Goal: Task Accomplishment & Management: Complete application form

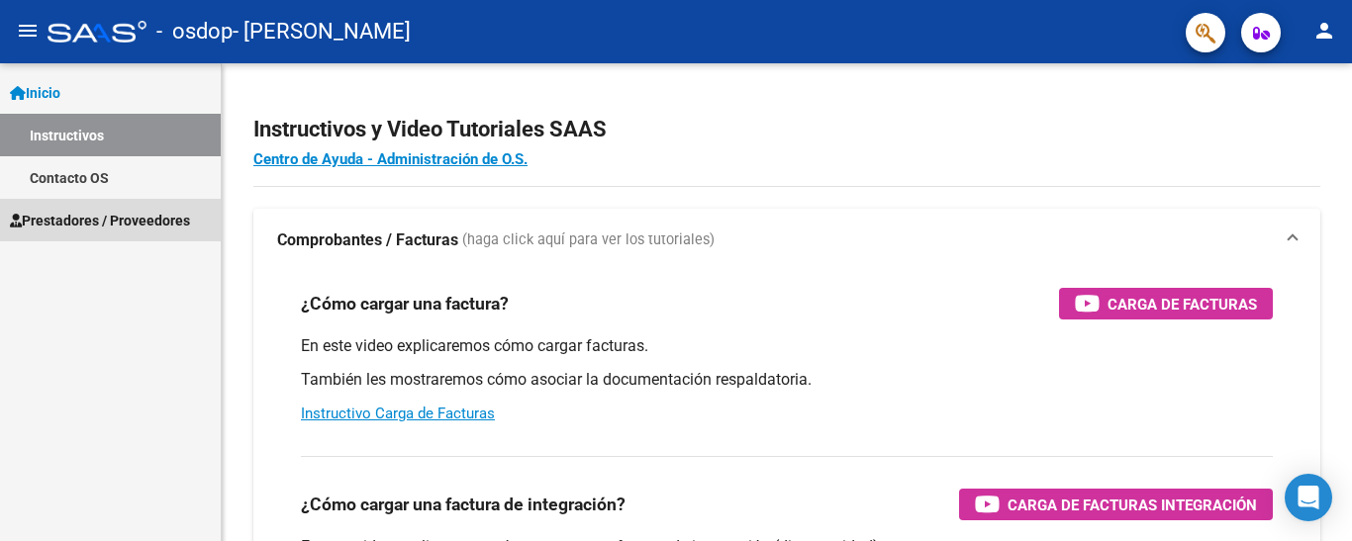
click at [148, 210] on span "Prestadores / Proveedores" at bounding box center [100, 221] width 180 height 22
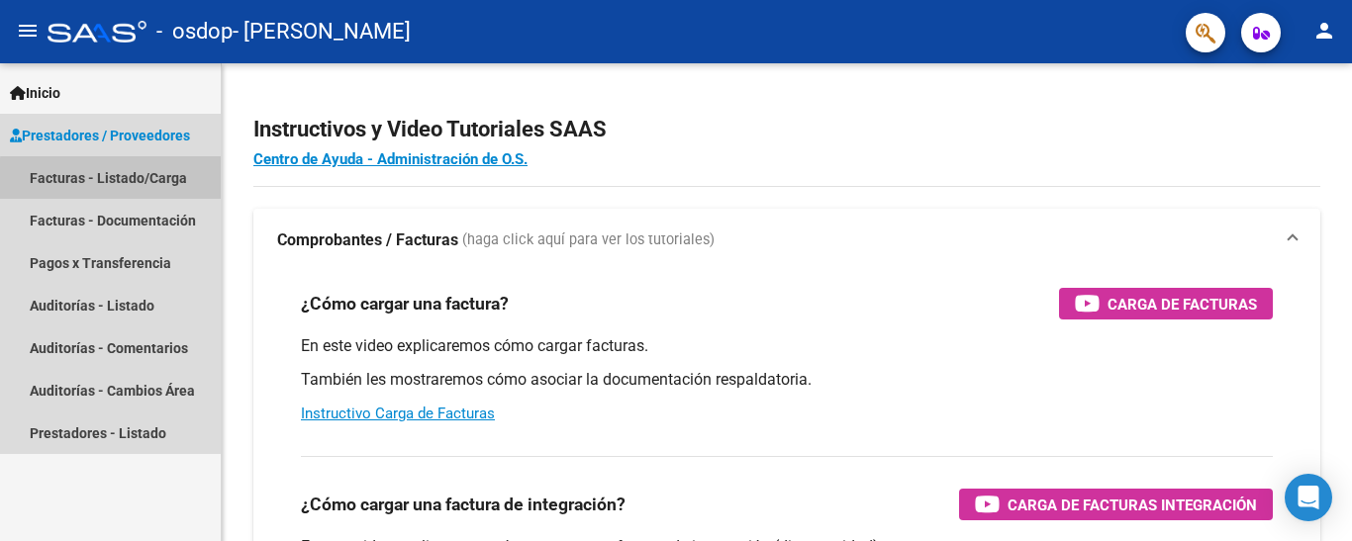
click at [116, 179] on link "Facturas - Listado/Carga" at bounding box center [110, 177] width 221 height 43
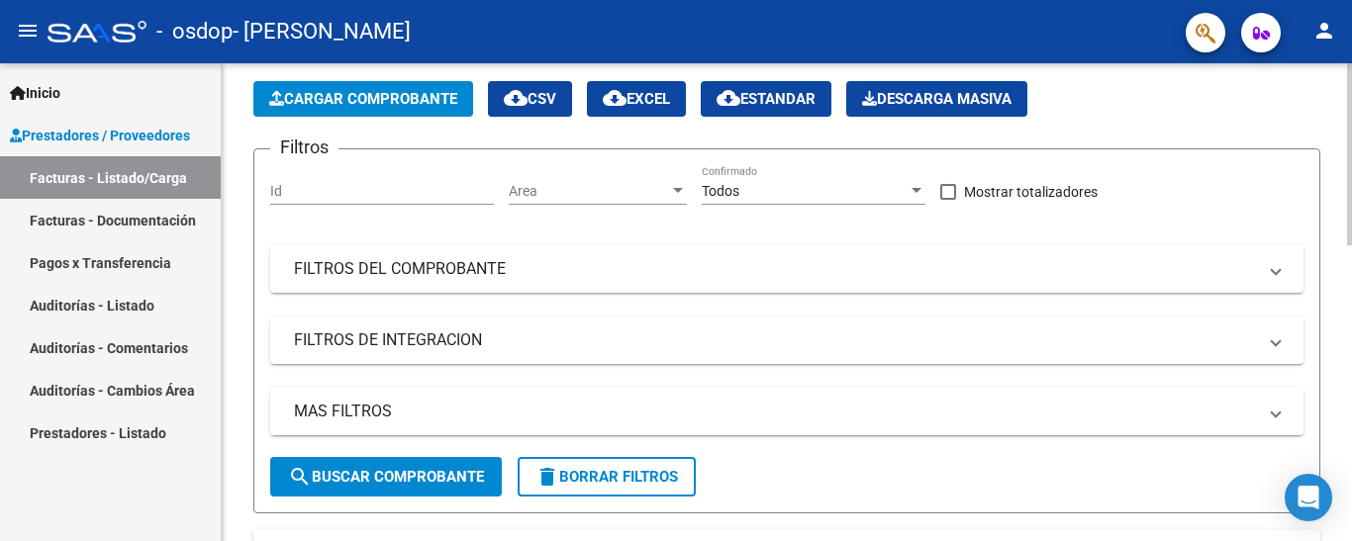
scroll to position [91, 0]
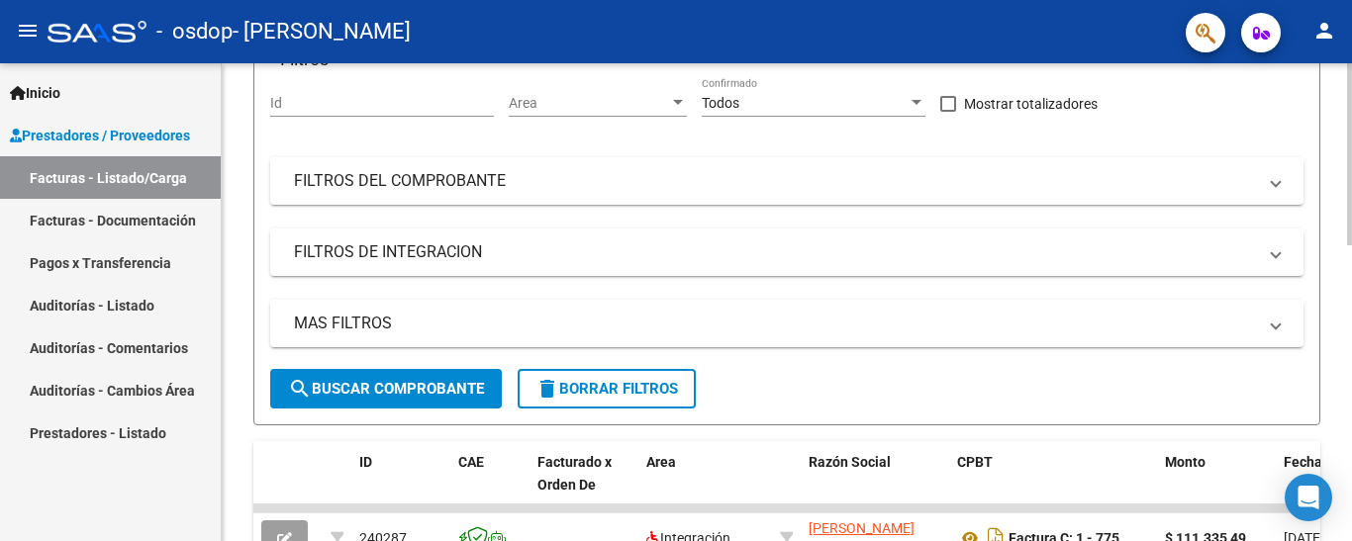
click at [1342, 174] on div "Video tutorial PRESTADORES -> Listado de CPBTs Emitidos por Prestadores / Prove…" at bounding box center [789, 508] width 1135 height 1239
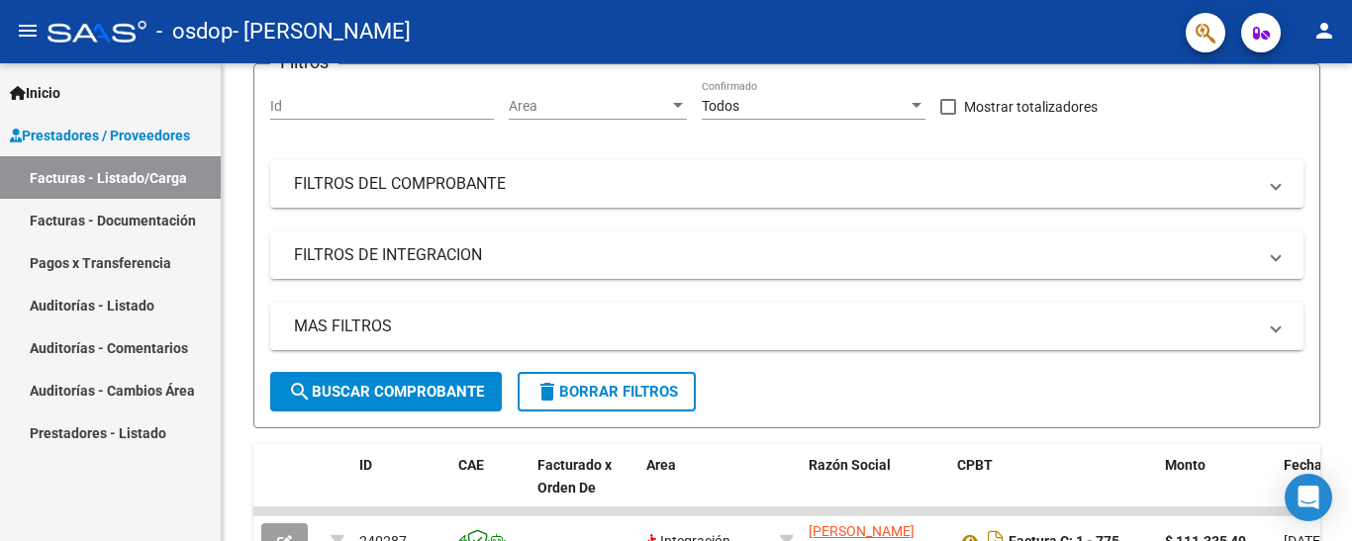
click at [92, 227] on link "Facturas - Documentación" at bounding box center [110, 220] width 221 height 43
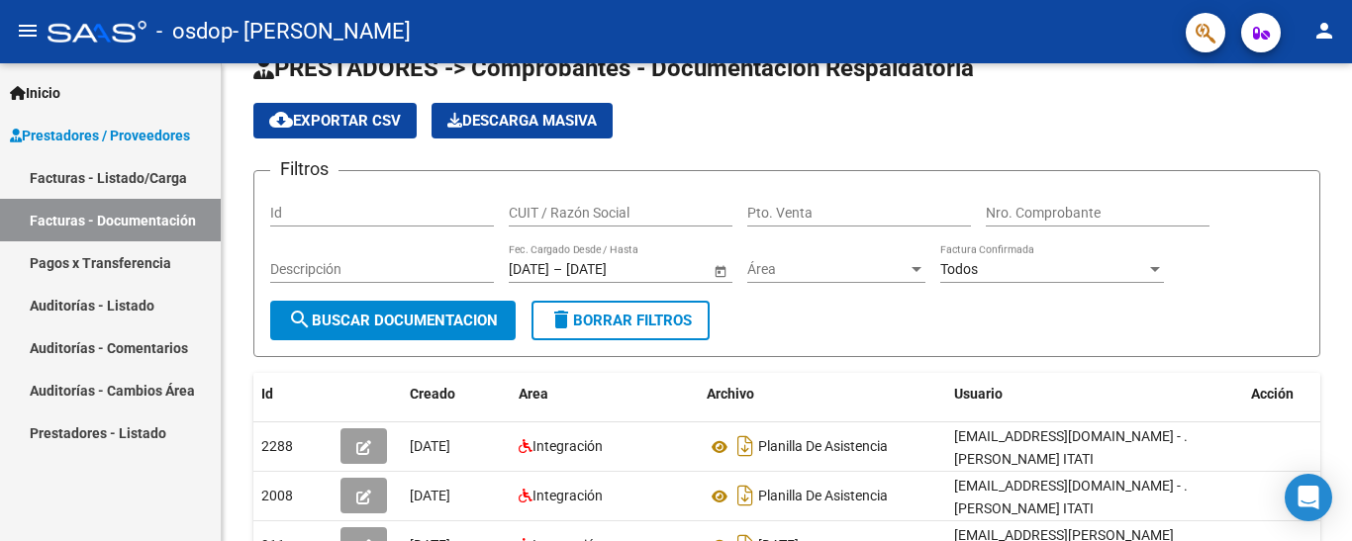
scroll to position [171, 0]
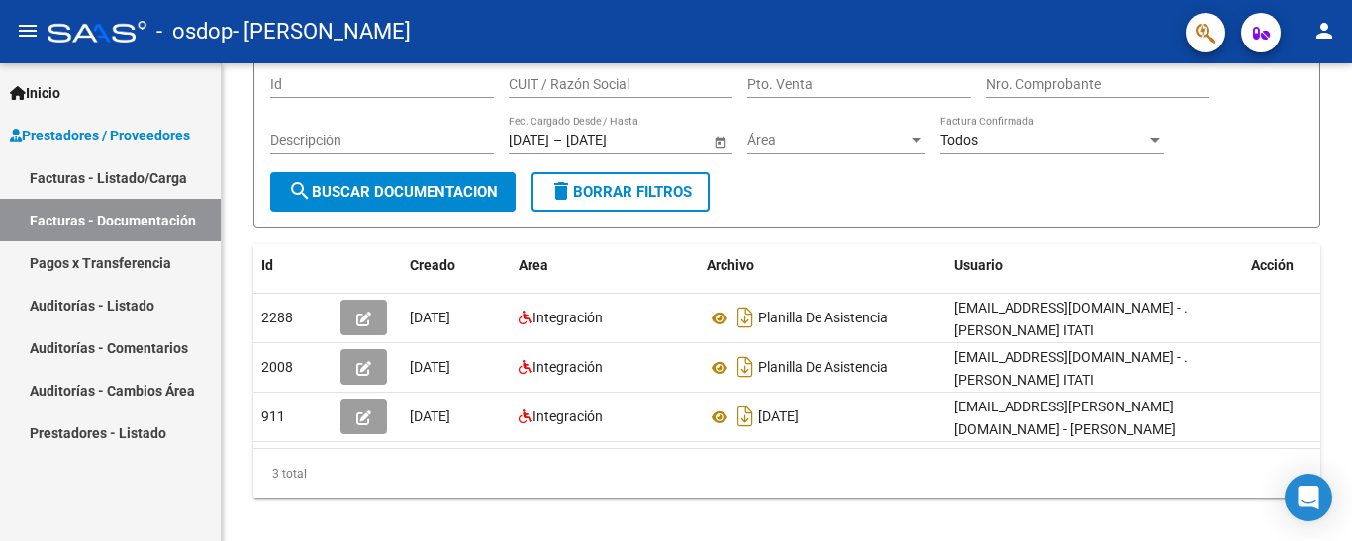
click at [142, 177] on link "Facturas - Listado/Carga" at bounding box center [110, 177] width 221 height 43
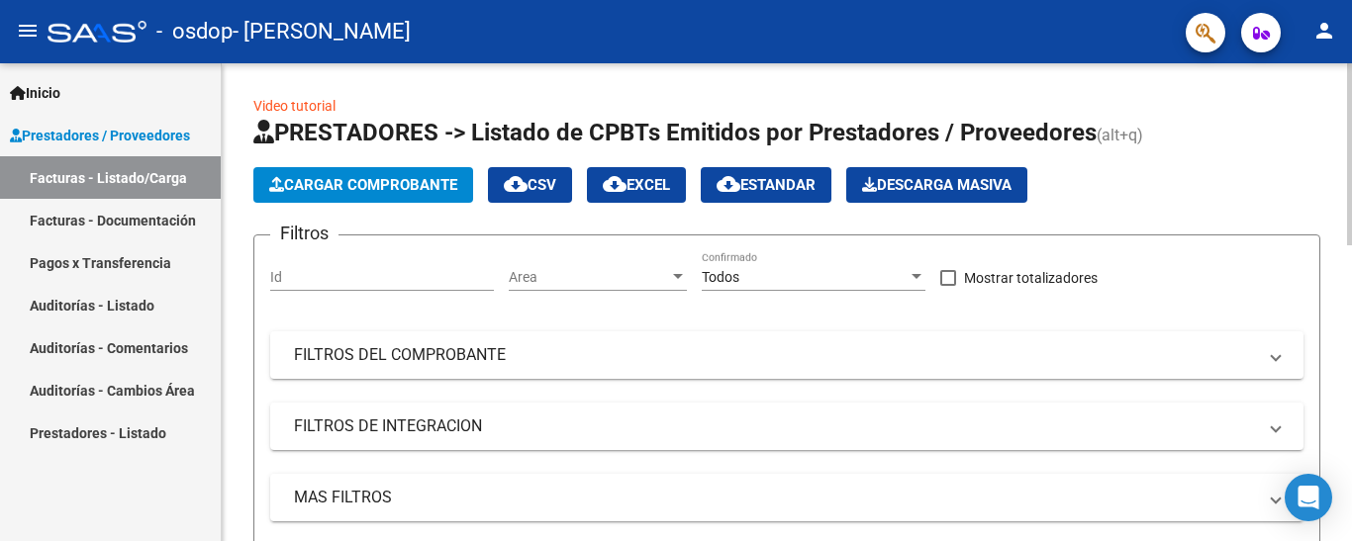
click at [1349, 67] on div at bounding box center [1349, 154] width 5 height 182
click at [447, 283] on input "Id" at bounding box center [382, 277] width 224 height 17
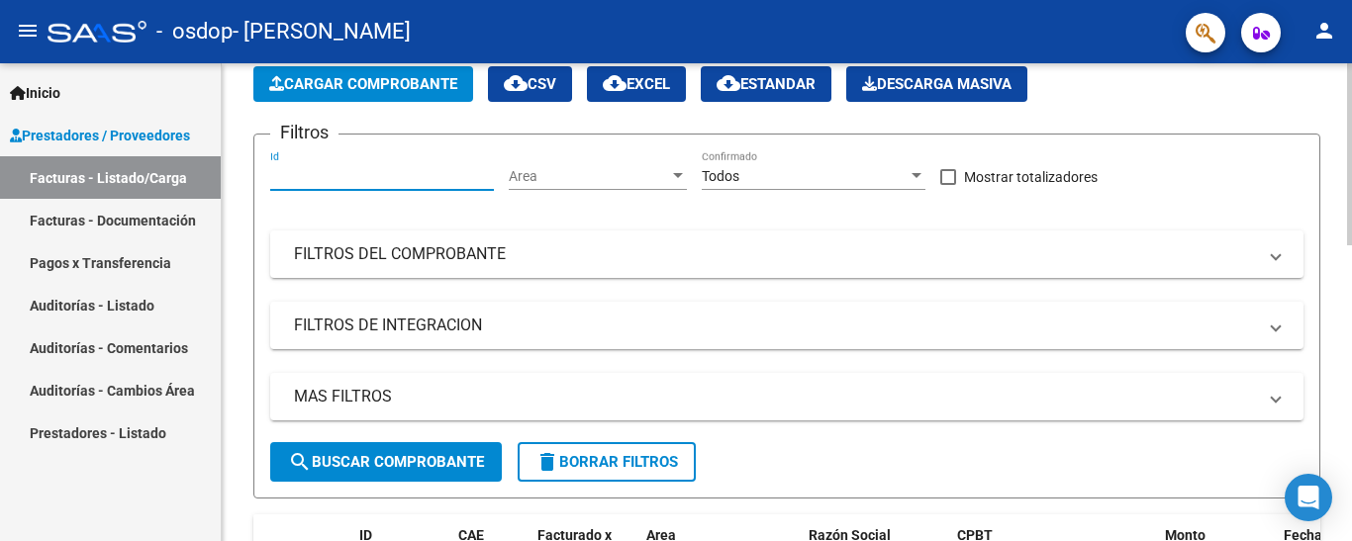
scroll to position [107, 0]
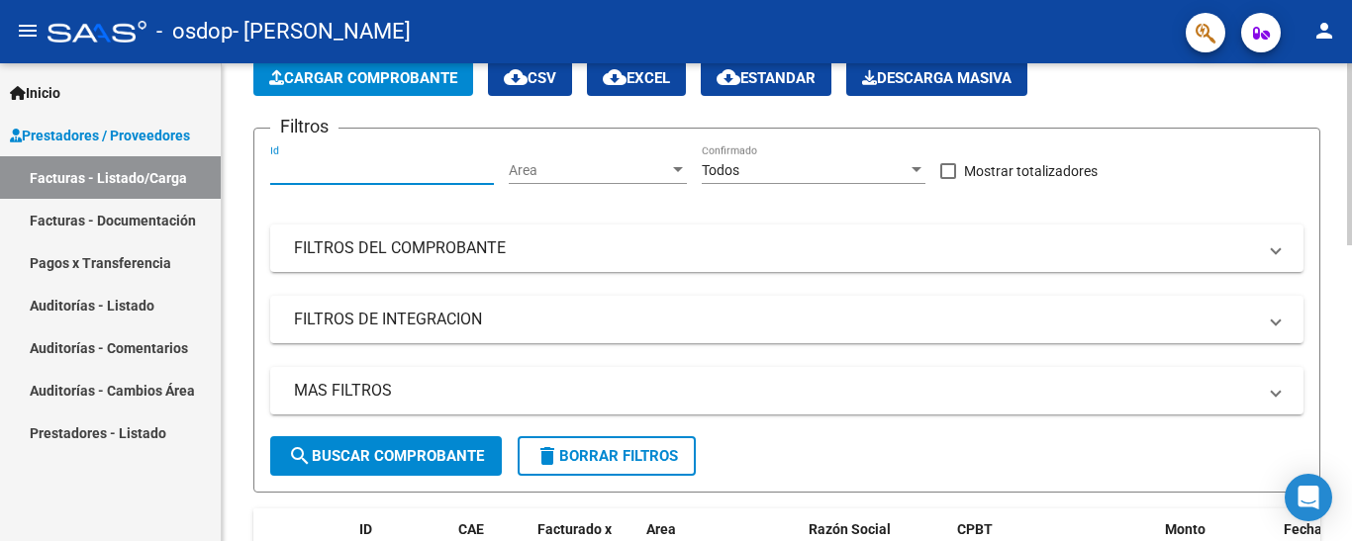
click at [1351, 156] on div at bounding box center [1349, 196] width 5 height 182
click at [679, 167] on div at bounding box center [678, 169] width 10 height 5
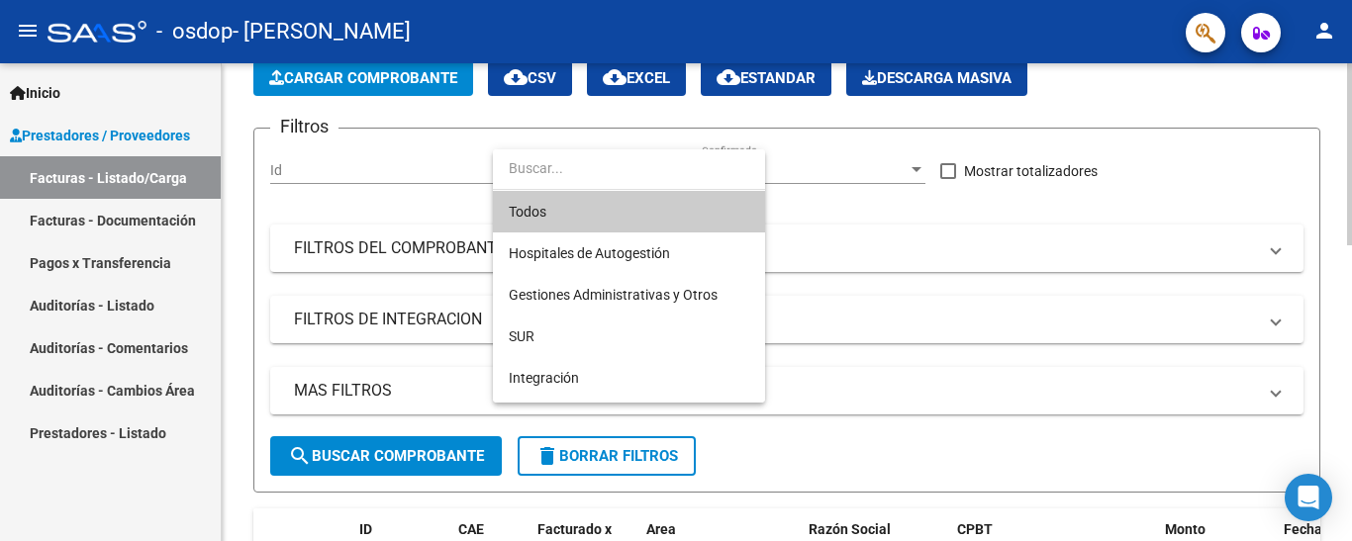
click at [679, 167] on input "dropdown search" at bounding box center [629, 168] width 272 height 42
click at [1018, 431] on div at bounding box center [676, 270] width 1352 height 541
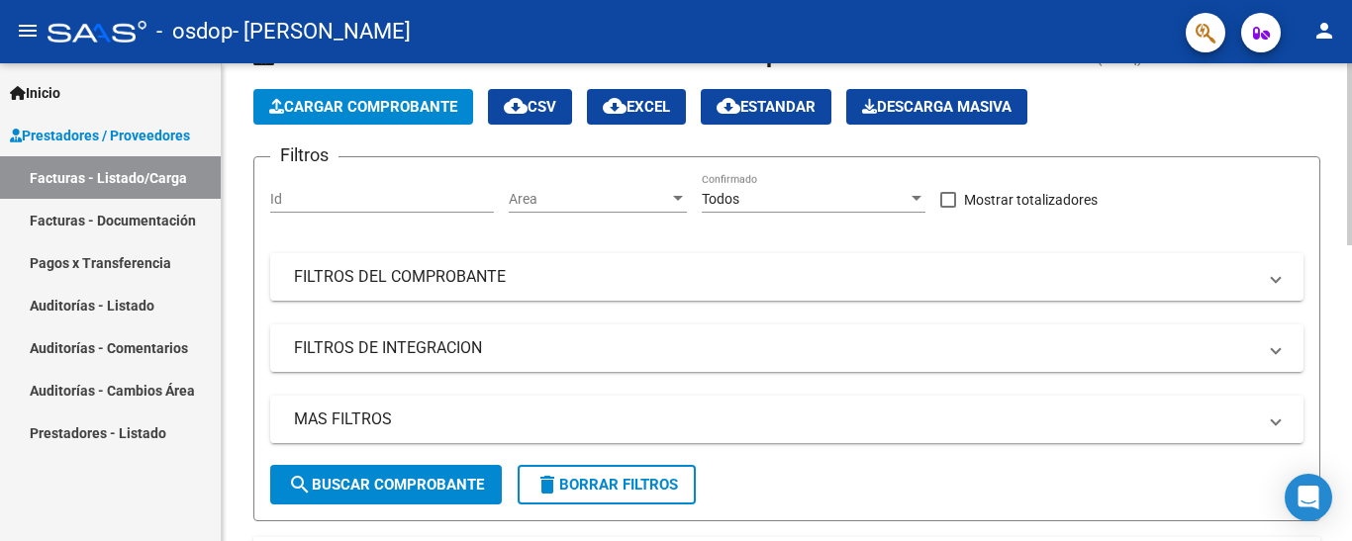
scroll to position [75, 0]
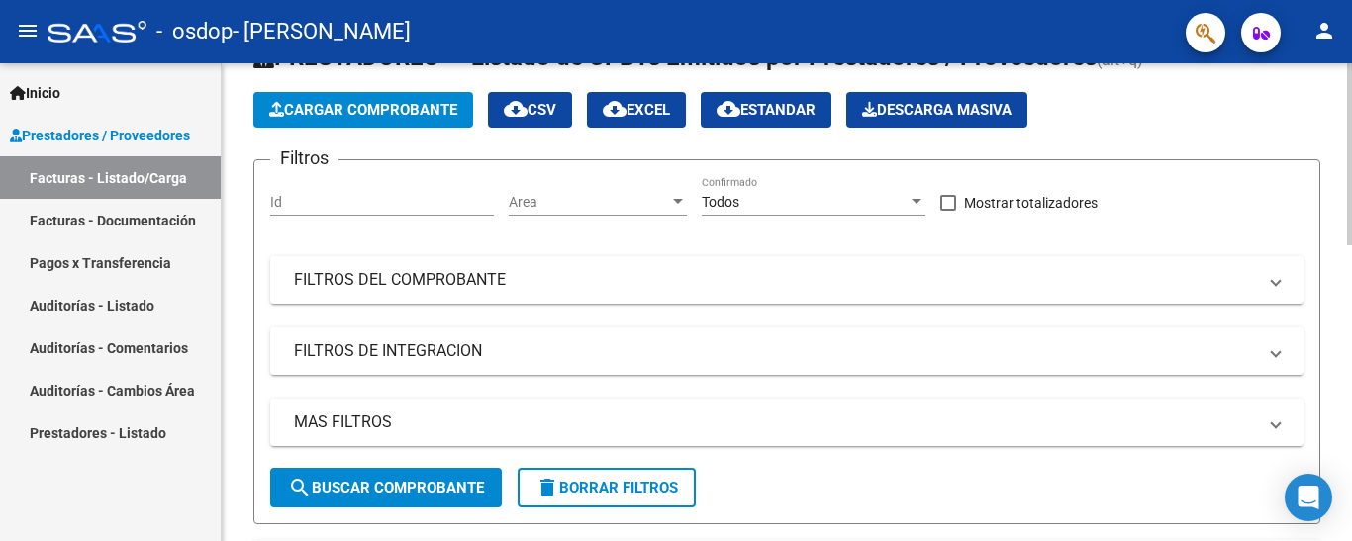
click at [1348, 141] on div at bounding box center [1349, 184] width 5 height 182
click at [618, 196] on span "Area" at bounding box center [589, 202] width 160 height 17
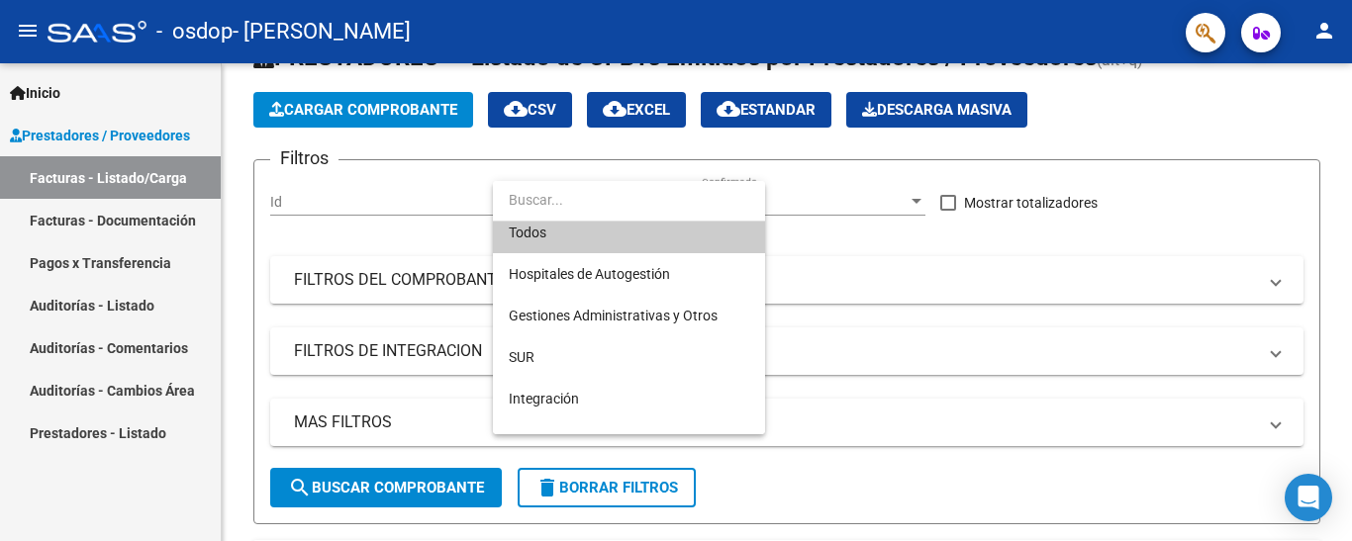
scroll to position [0, 0]
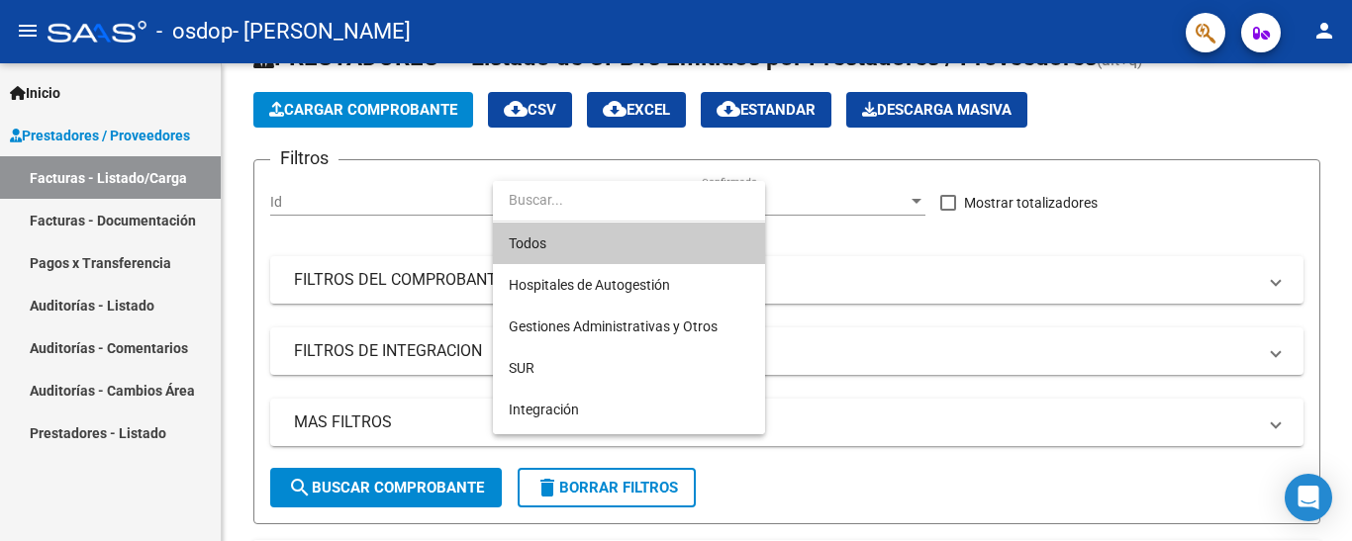
click at [700, 249] on span "Todos" at bounding box center [629, 244] width 240 height 42
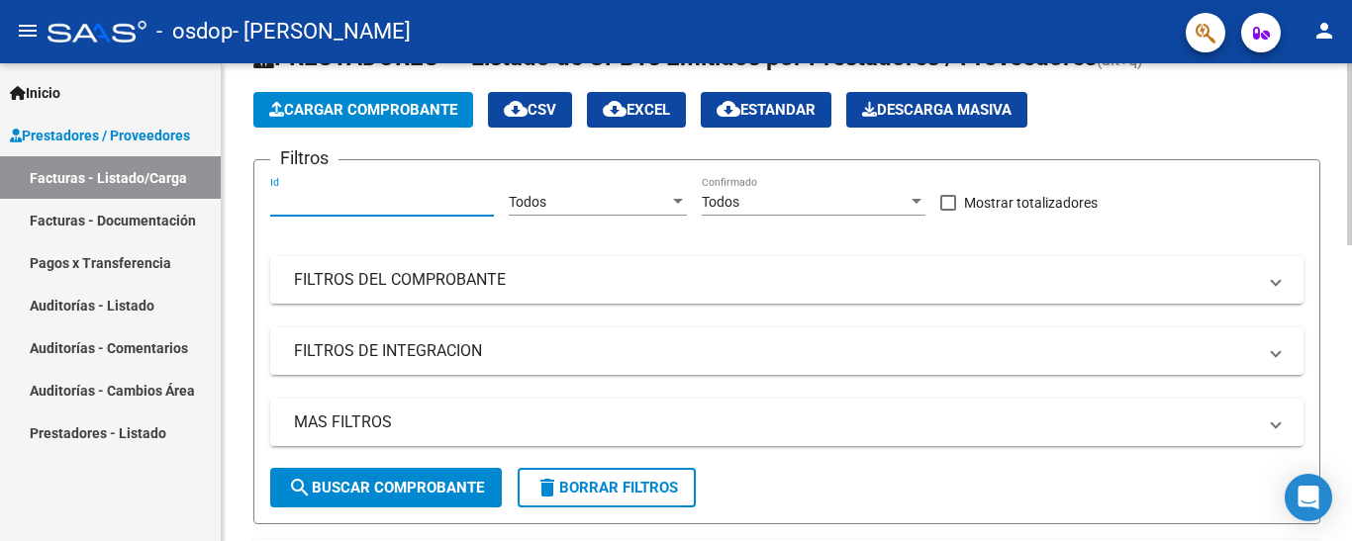
click at [416, 210] on input "Id" at bounding box center [382, 202] width 224 height 17
click at [1263, 286] on span "FILTROS DEL COMPROBANTE" at bounding box center [783, 280] width 978 height 22
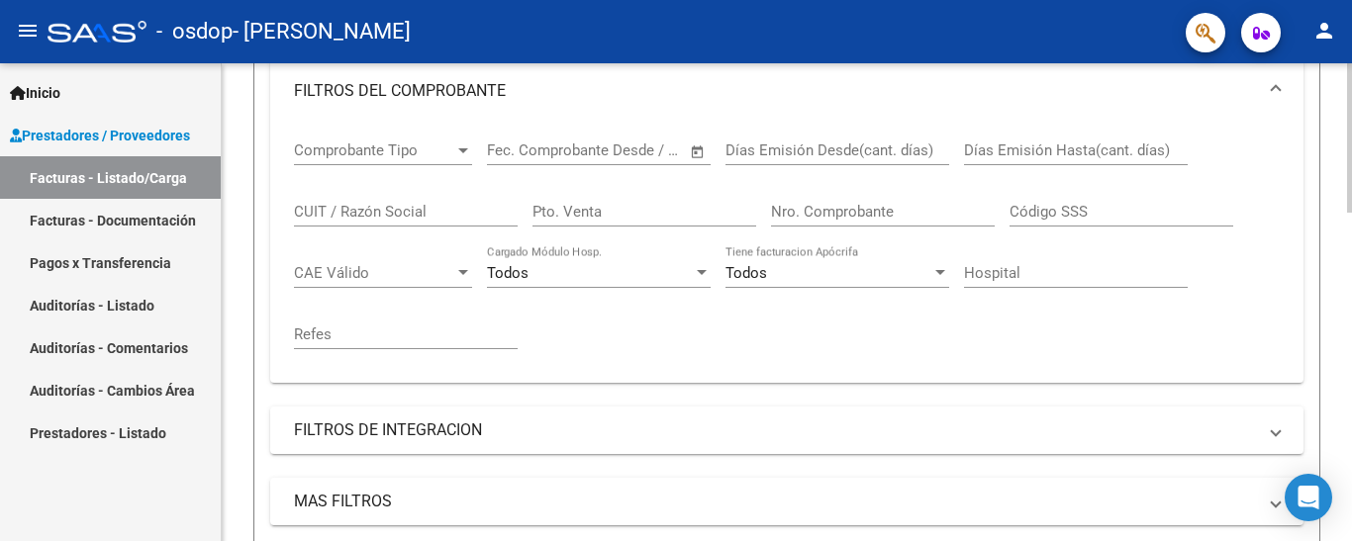
scroll to position [262, 0]
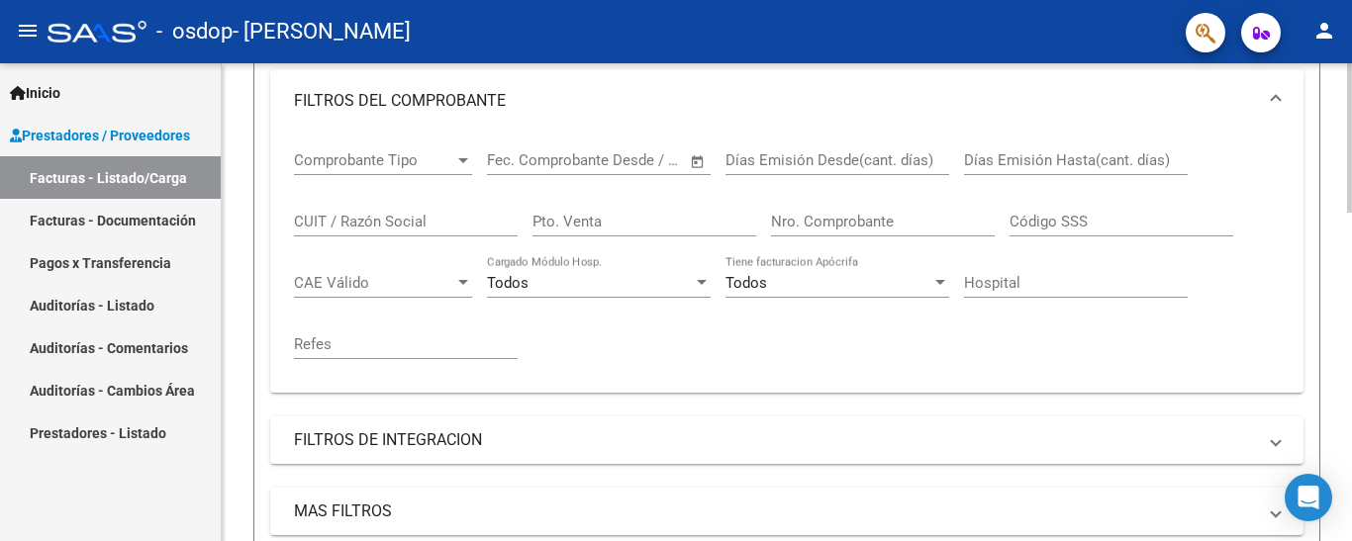
click at [456, 160] on div at bounding box center [463, 160] width 18 height 16
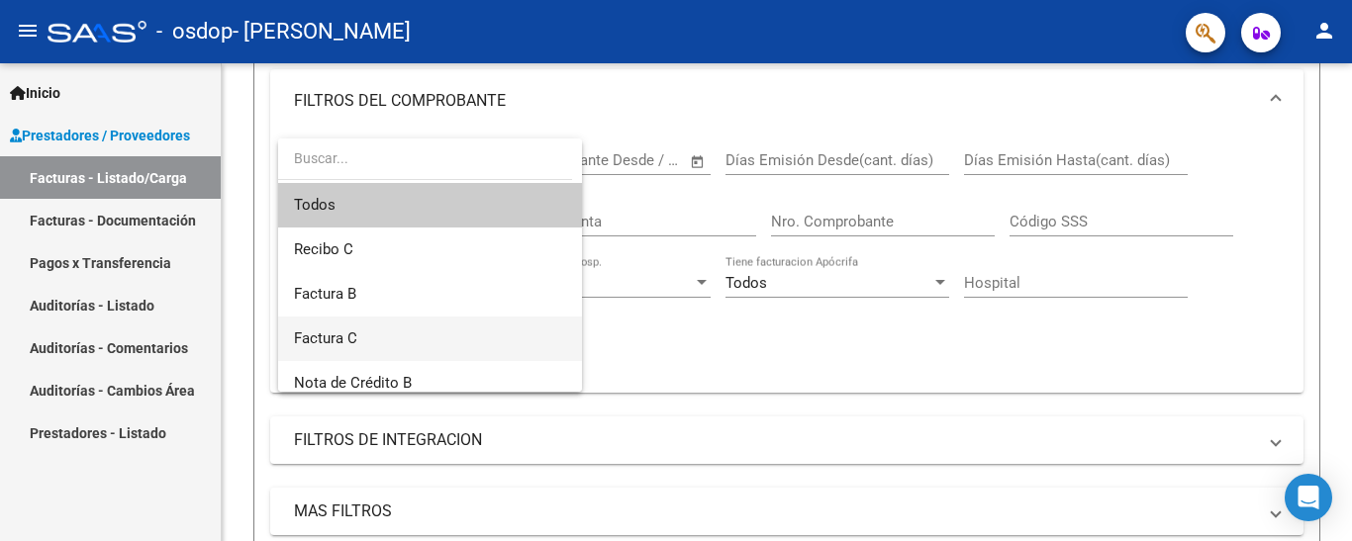
click at [389, 330] on span "Factura C" at bounding box center [430, 339] width 272 height 45
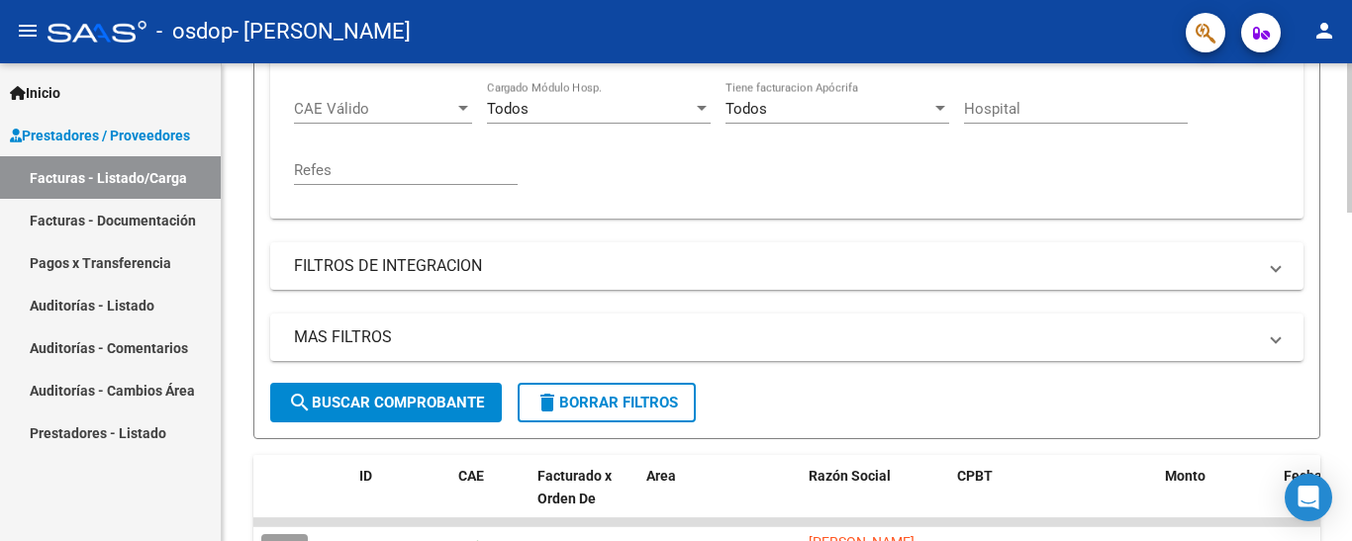
scroll to position [433, 0]
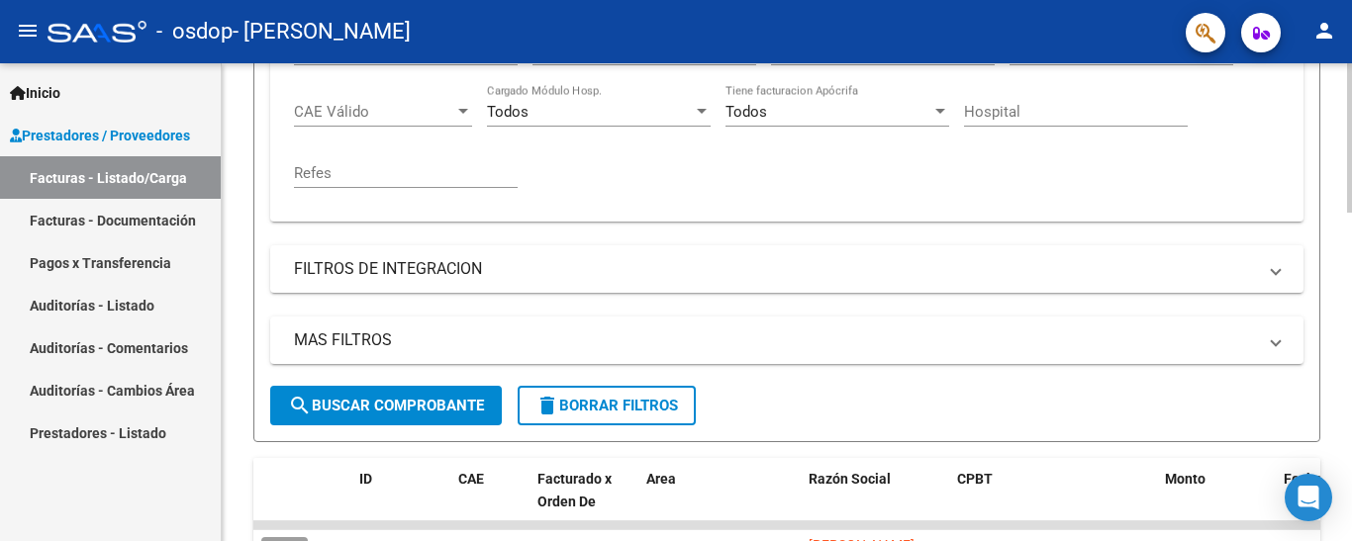
click at [1350, 253] on div at bounding box center [1349, 275] width 5 height 149
click at [390, 414] on span "search Buscar Comprobante" at bounding box center [386, 406] width 196 height 18
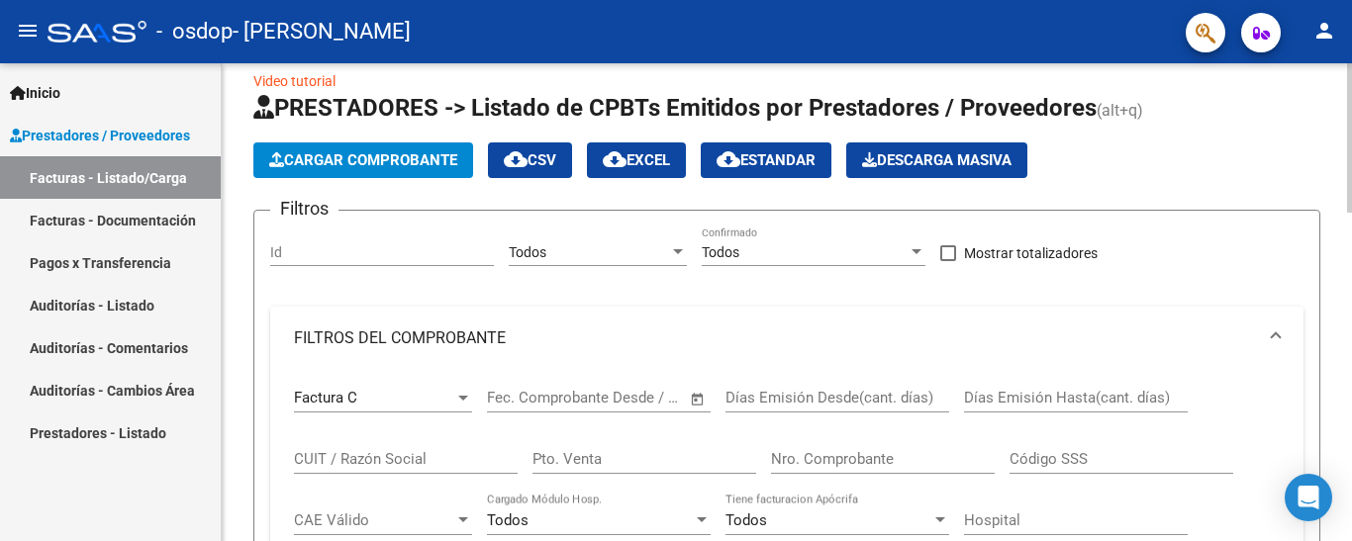
scroll to position [9, 0]
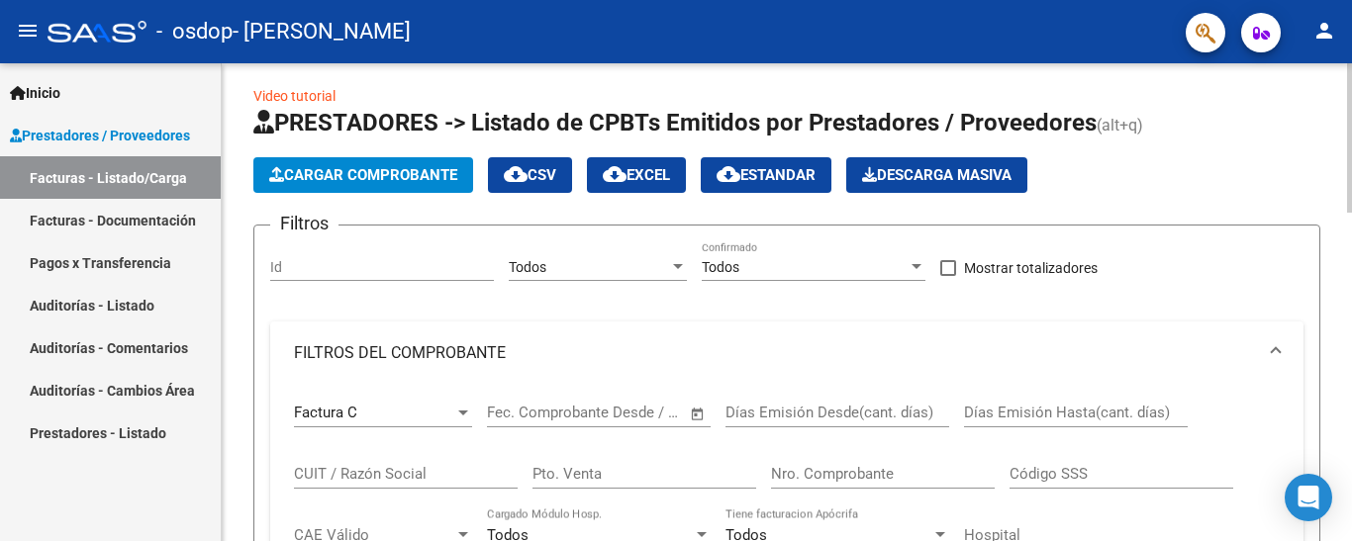
click at [1351, 160] on div at bounding box center [1349, 140] width 5 height 149
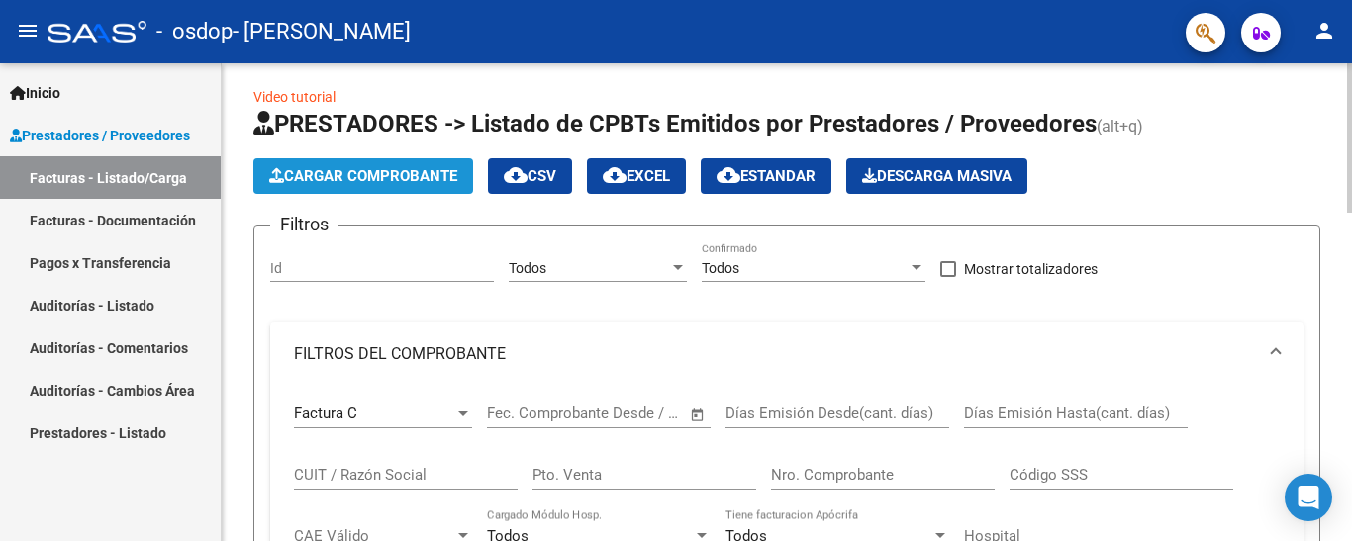
click at [337, 174] on span "Cargar Comprobante" at bounding box center [363, 176] width 188 height 18
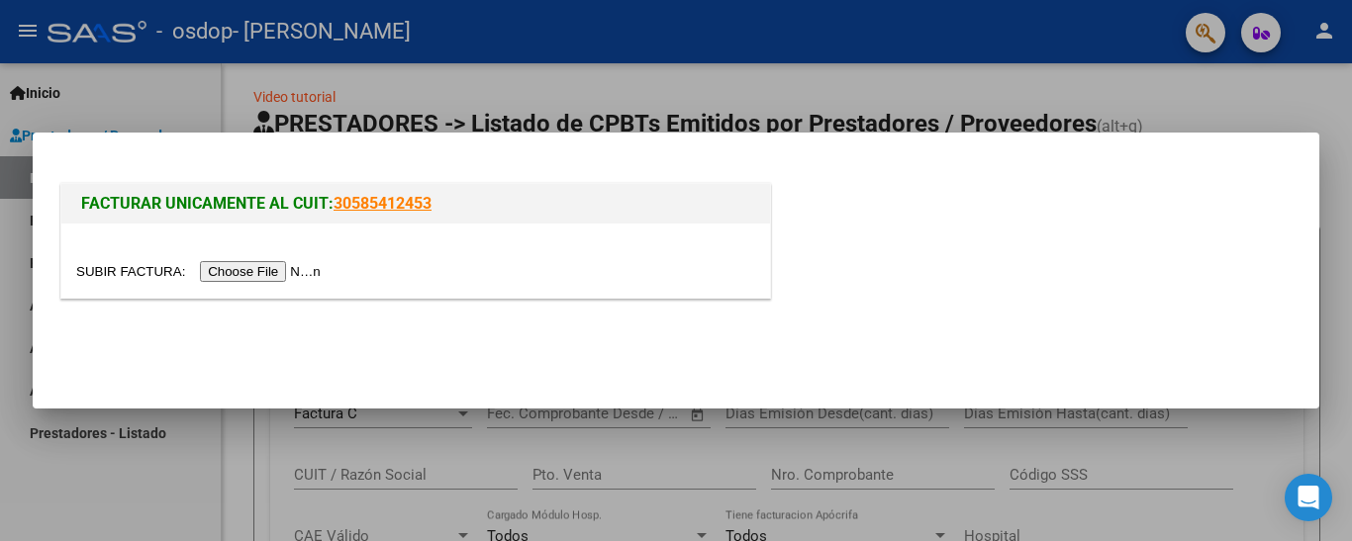
click at [248, 266] on input "file" at bounding box center [201, 271] width 250 height 21
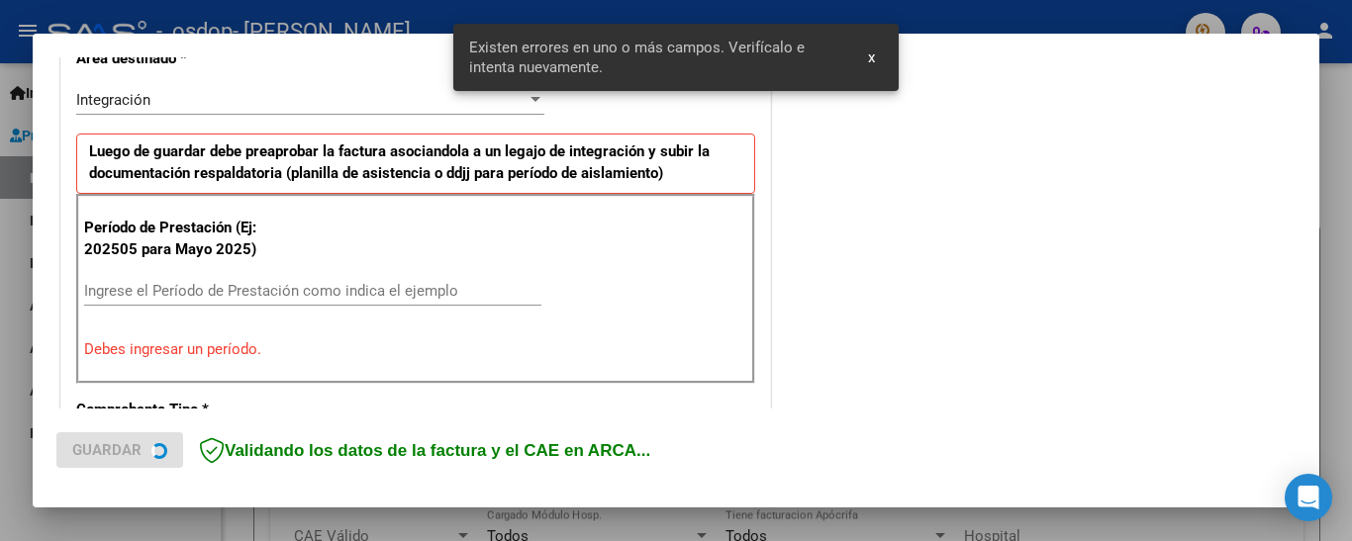
scroll to position [513, 0]
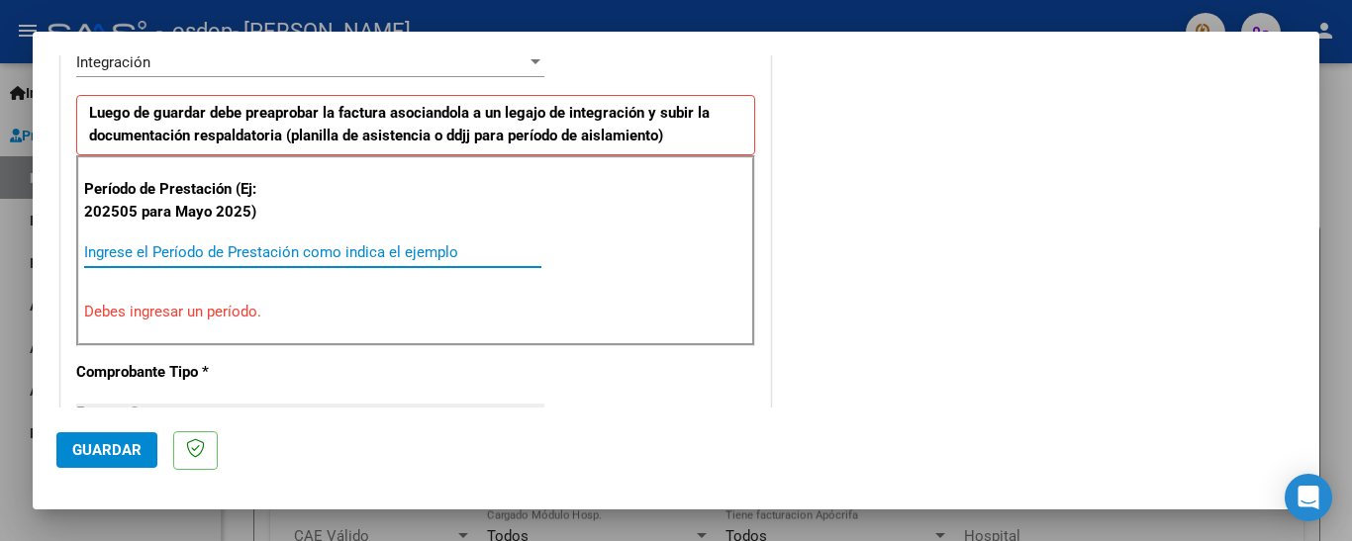
click at [239, 251] on input "Ingrese el Período de Prestación como indica el ejemplo" at bounding box center [312, 252] width 457 height 18
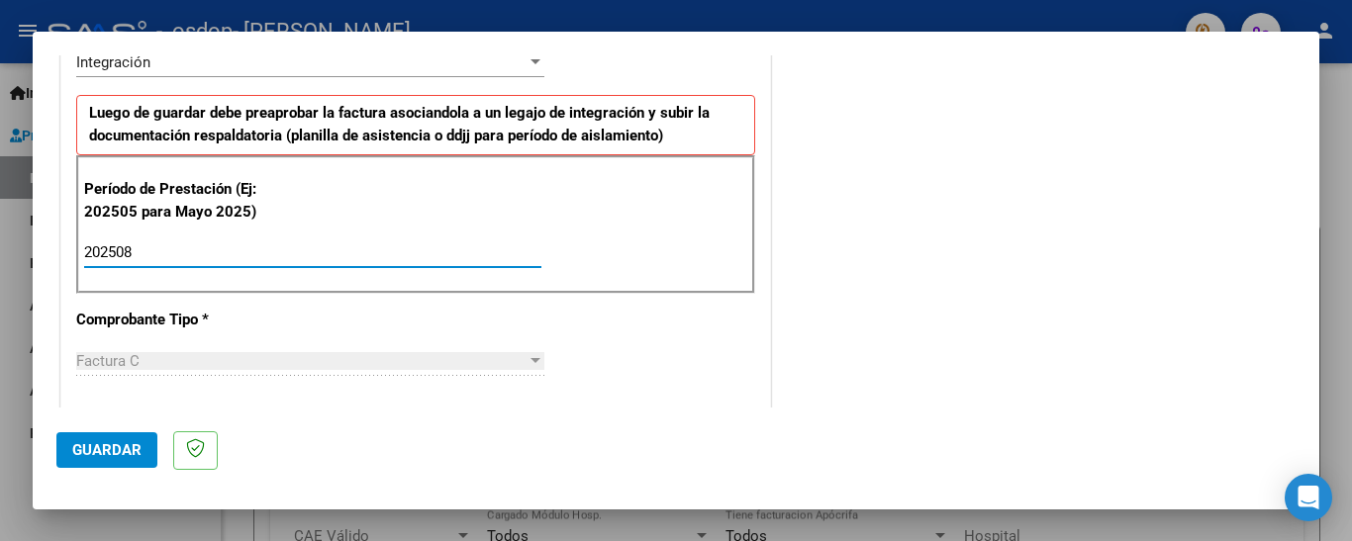
type input "202508"
drag, startPoint x: 829, startPoint y: 405, endPoint x: 17, endPoint y: 493, distance: 817.2
click at [17, 493] on div "COMPROBANTE VER COMPROBANTE El comprobante fue leído exitosamente. DATOS DEL CO…" at bounding box center [676, 270] width 1352 height 541
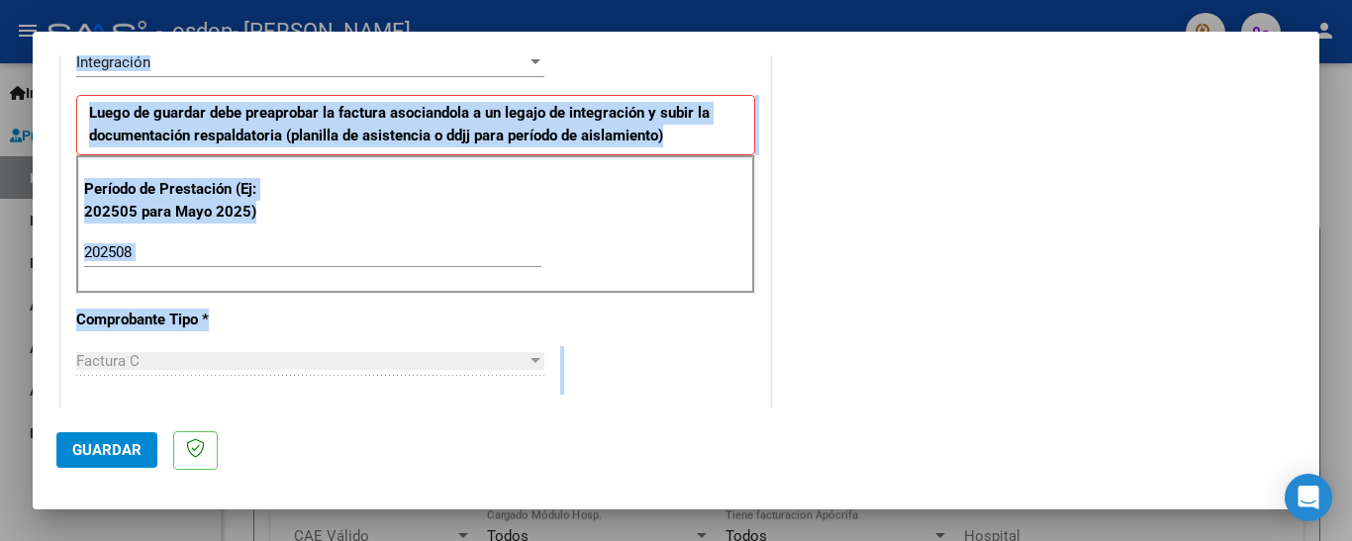
click at [660, 324] on div "CUIT * 27-35939573-1 Ingresar CUIT ANALISIS PRESTADOR [PERSON_NAME] [PERSON_NAM…" at bounding box center [415, 535] width 709 height 1489
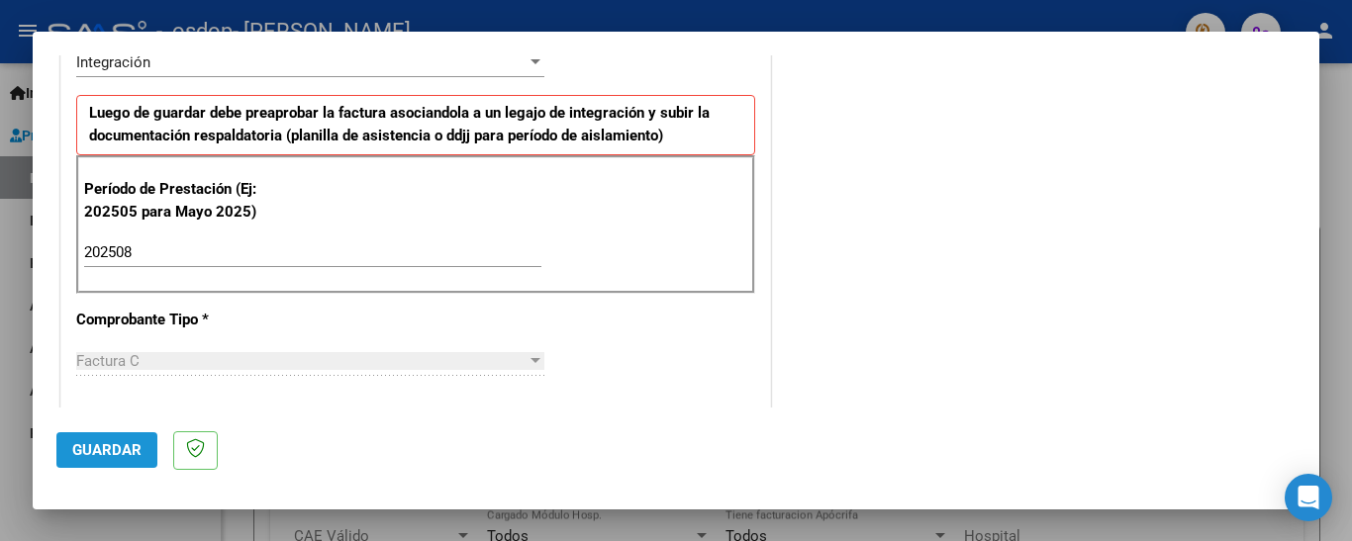
click at [104, 445] on span "Guardar" at bounding box center [106, 450] width 69 height 18
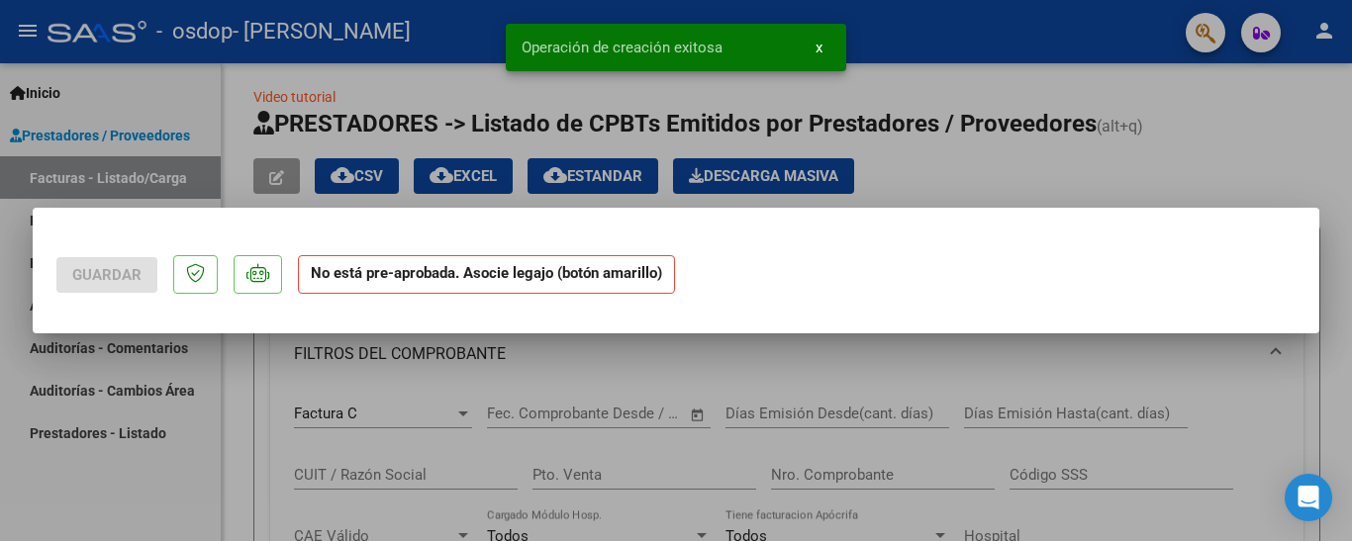
scroll to position [0, 0]
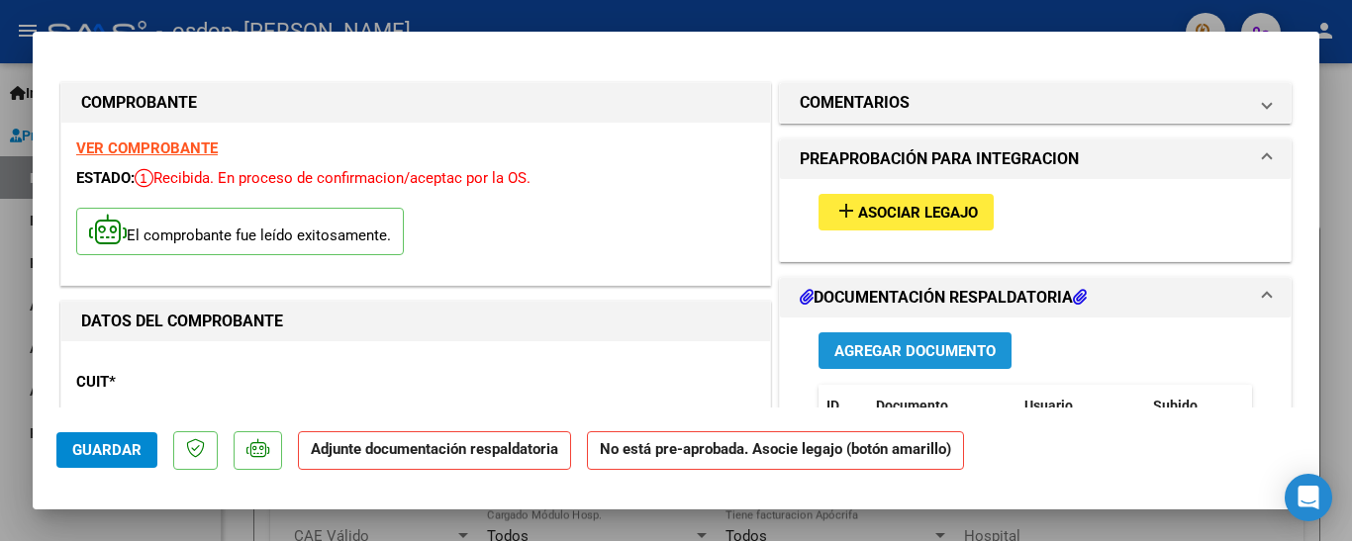
click at [963, 351] on span "Agregar Documento" at bounding box center [914, 351] width 161 height 18
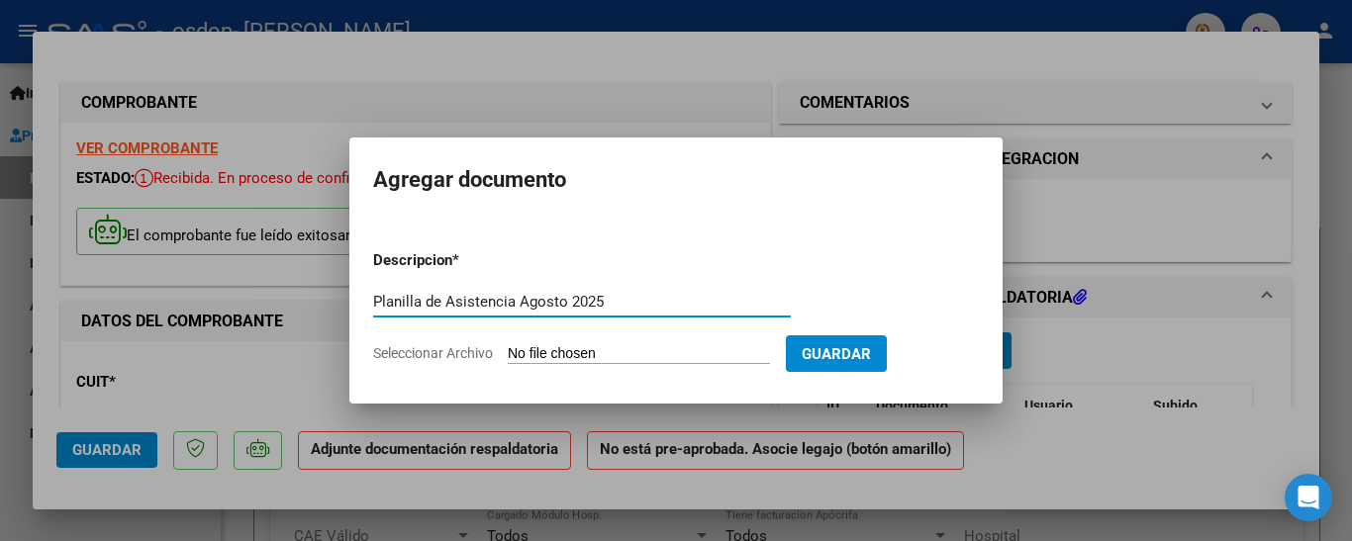
type input "Planilla de Asistencia Agosto 2025"
click at [578, 337] on form "Descripcion * Planilla de Asistencia [DATE] Escriba aquí una descripcion Selecc…" at bounding box center [676, 307] width 606 height 144
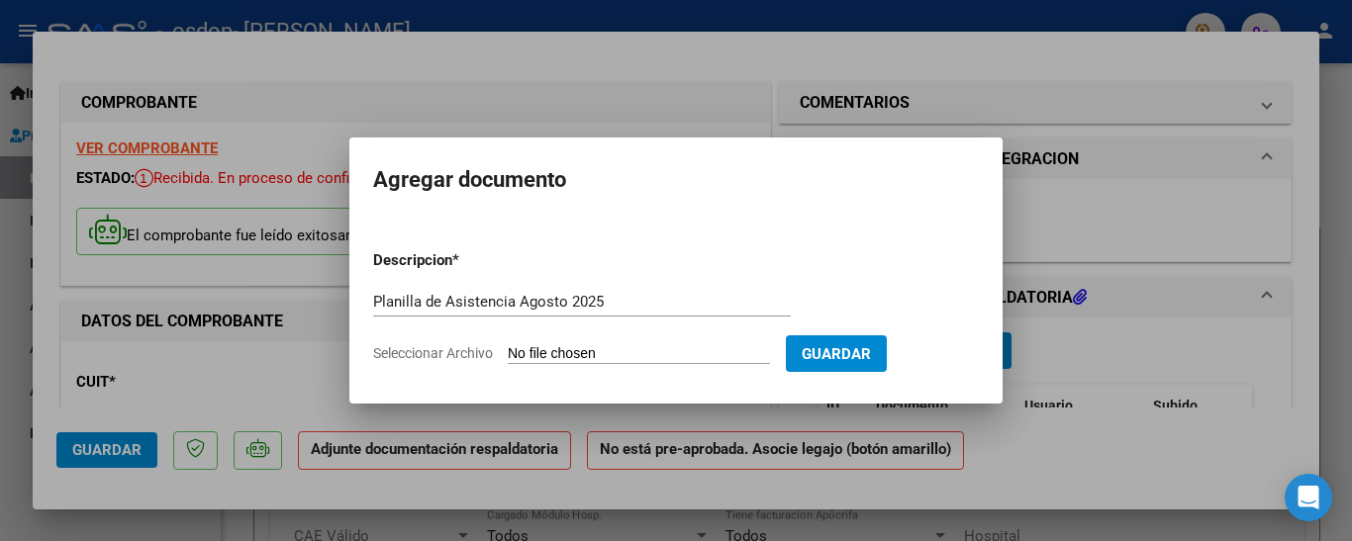
click at [594, 351] on input "Seleccionar Archivo" at bounding box center [639, 354] width 262 height 19
type input "C:\fakepath\WhatsApp Image [DATE] 5.27.00 PM.jpeg"
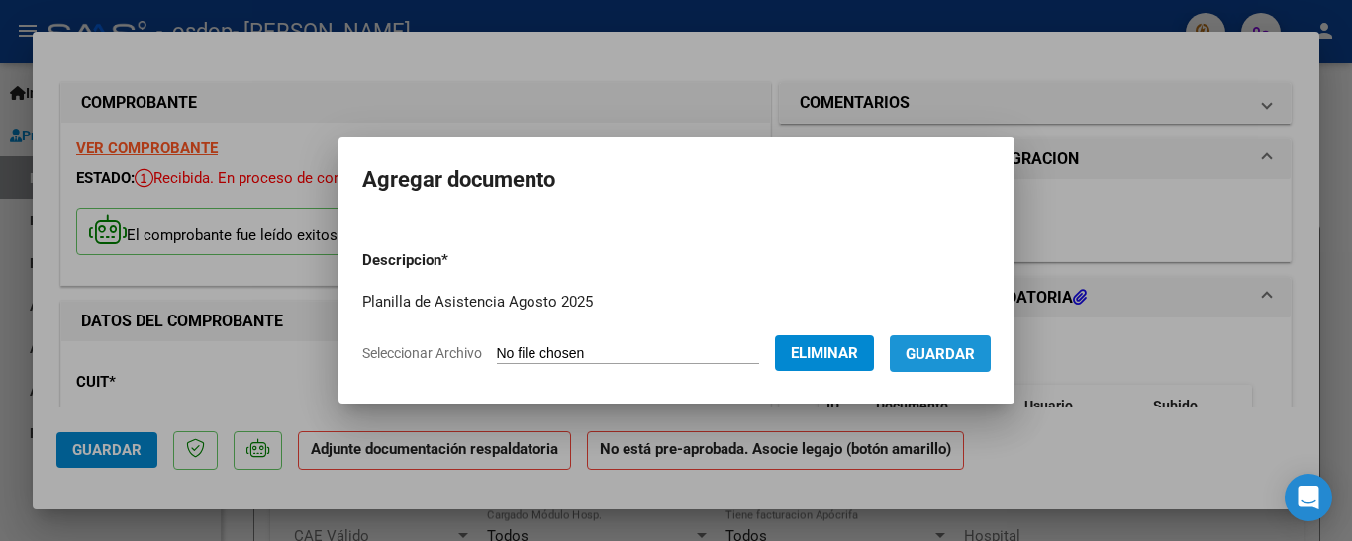
click at [975, 354] on span "Guardar" at bounding box center [939, 354] width 69 height 18
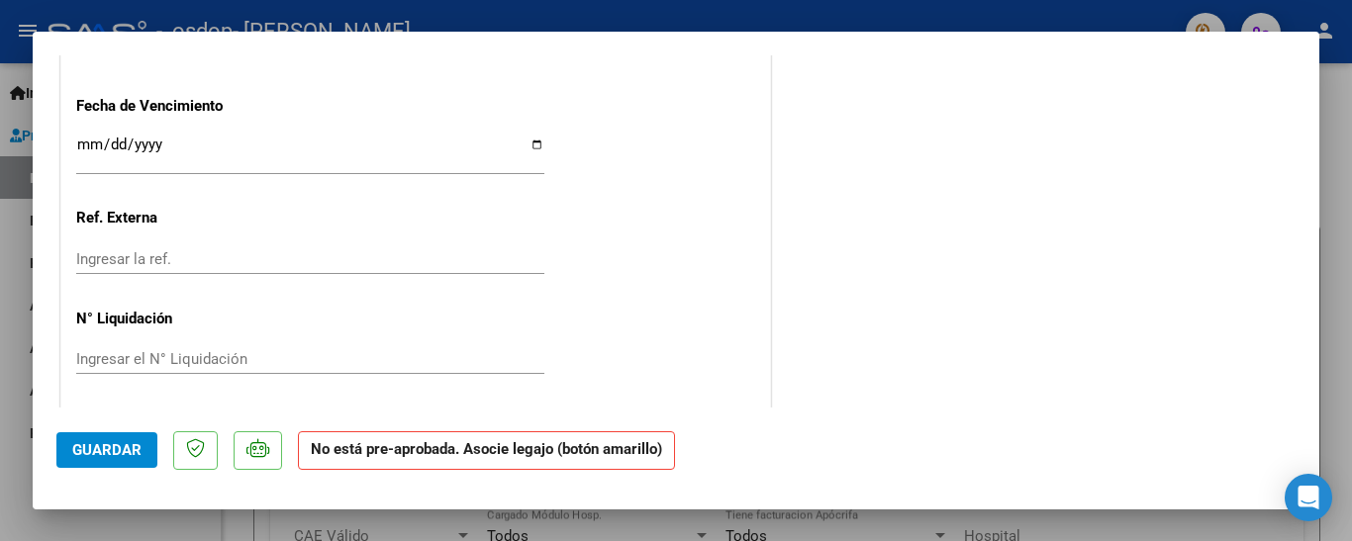
scroll to position [1368, 0]
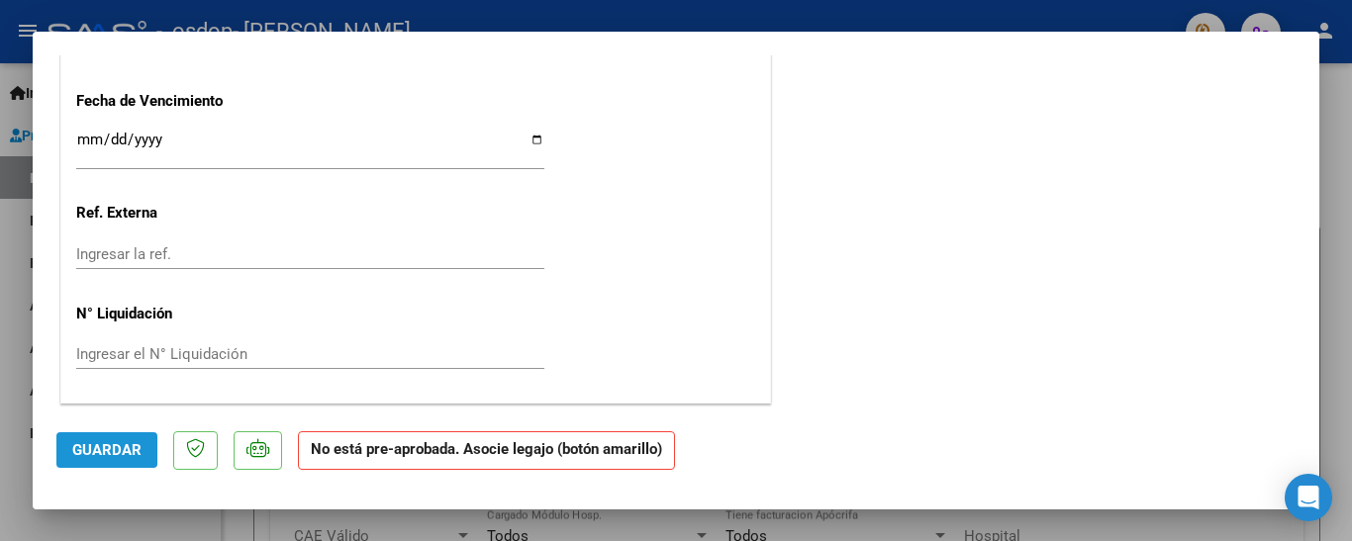
click at [94, 448] on span "Guardar" at bounding box center [106, 450] width 69 height 18
click at [1332, 230] on div at bounding box center [676, 270] width 1352 height 541
type input "$ 0,00"
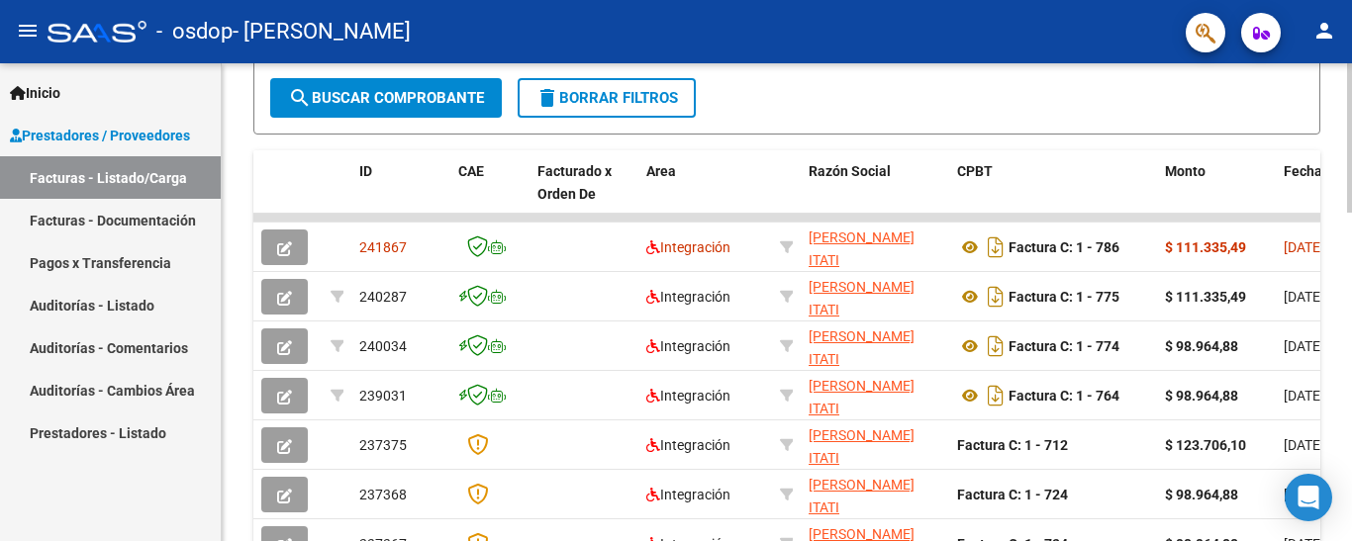
scroll to position [744, 0]
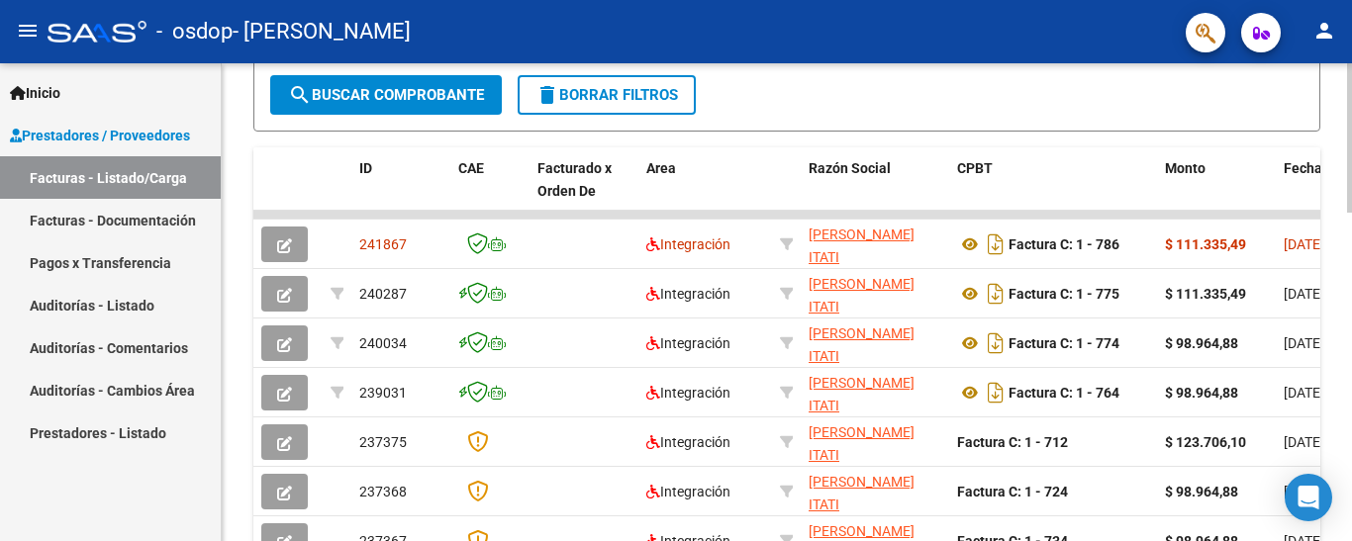
click at [1351, 331] on div at bounding box center [1349, 373] width 5 height 149
